Goal: Use online tool/utility

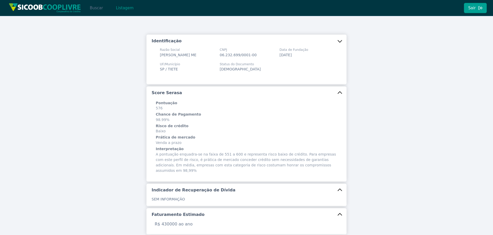
click at [96, 9] on button "Buscar" at bounding box center [96, 8] width 22 height 10
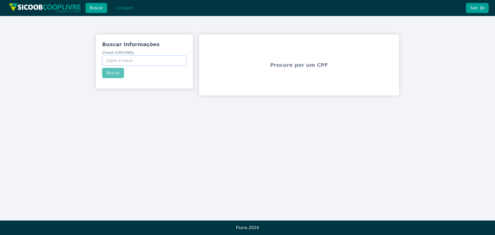
click at [135, 61] on input "Chave (CPF/CNPJ)" at bounding box center [144, 60] width 85 height 10
paste input "953.582.428-72"
type input "953.582.428-72"
click at [110, 76] on div "Buscar Informações Chave (CPF/CNPJ) 953.582.428-72 Buscar" at bounding box center [144, 60] width 97 height 50
click at [115, 76] on button "Buscar" at bounding box center [113, 73] width 22 height 10
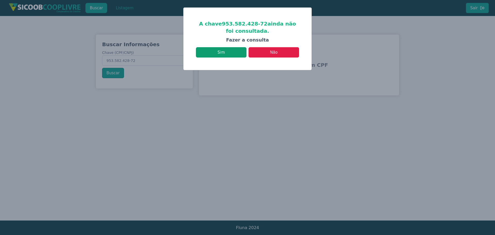
click at [236, 55] on button "Sim" at bounding box center [221, 52] width 51 height 10
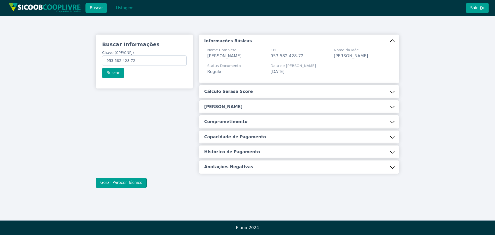
click at [220, 98] on button "Cálculo Serasa Score" at bounding box center [299, 91] width 200 height 13
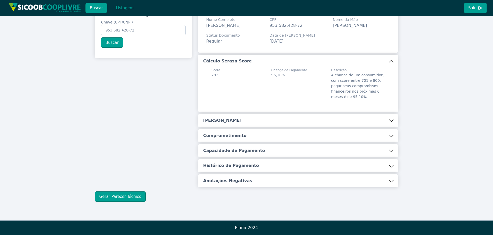
scroll to position [37, 0]
click at [219, 118] on h5 "[PERSON_NAME]" at bounding box center [222, 121] width 38 height 6
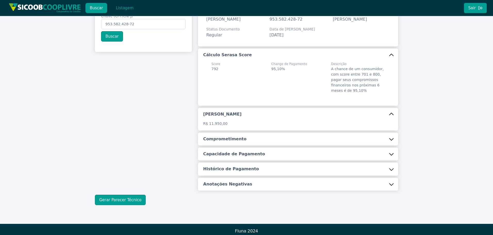
click at [231, 142] on h5 "Comprometimento" at bounding box center [224, 139] width 43 height 6
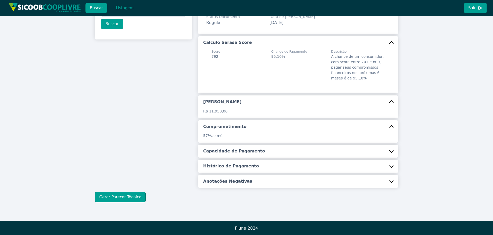
scroll to position [56, 0]
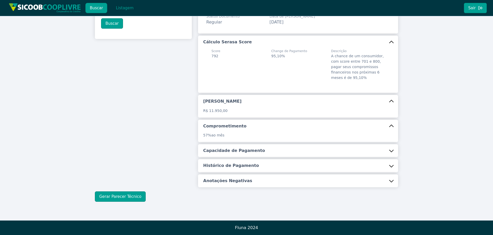
click at [225, 149] on h5 "Capacidade de Pagamento" at bounding box center [234, 151] width 62 height 6
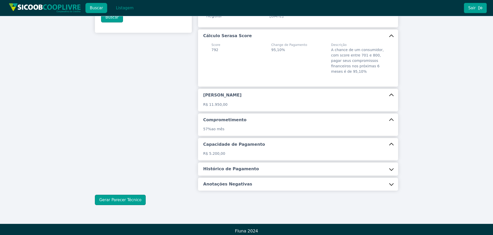
click at [247, 172] on h5 "Histórico de Pagamento" at bounding box center [231, 169] width 56 height 6
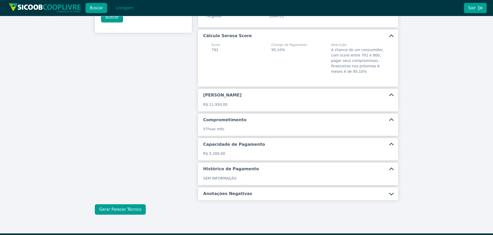
click at [253, 200] on button "Anotações Negativas" at bounding box center [298, 193] width 200 height 13
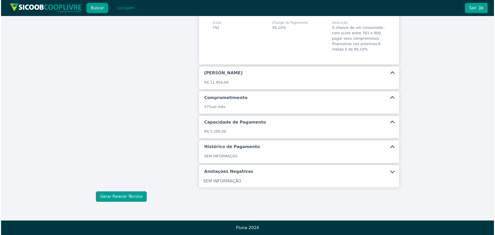
scroll to position [84, 0]
click at [131, 200] on button "Gerar Parecer Técnico" at bounding box center [120, 196] width 51 height 10
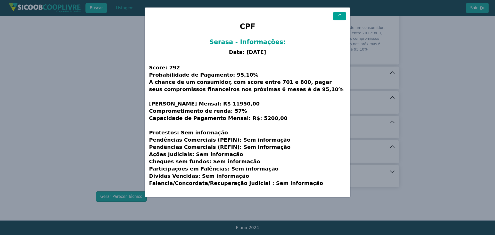
click at [339, 16] on icon at bounding box center [340, 16] width 4 height 4
